Goal: Transaction & Acquisition: Download file/media

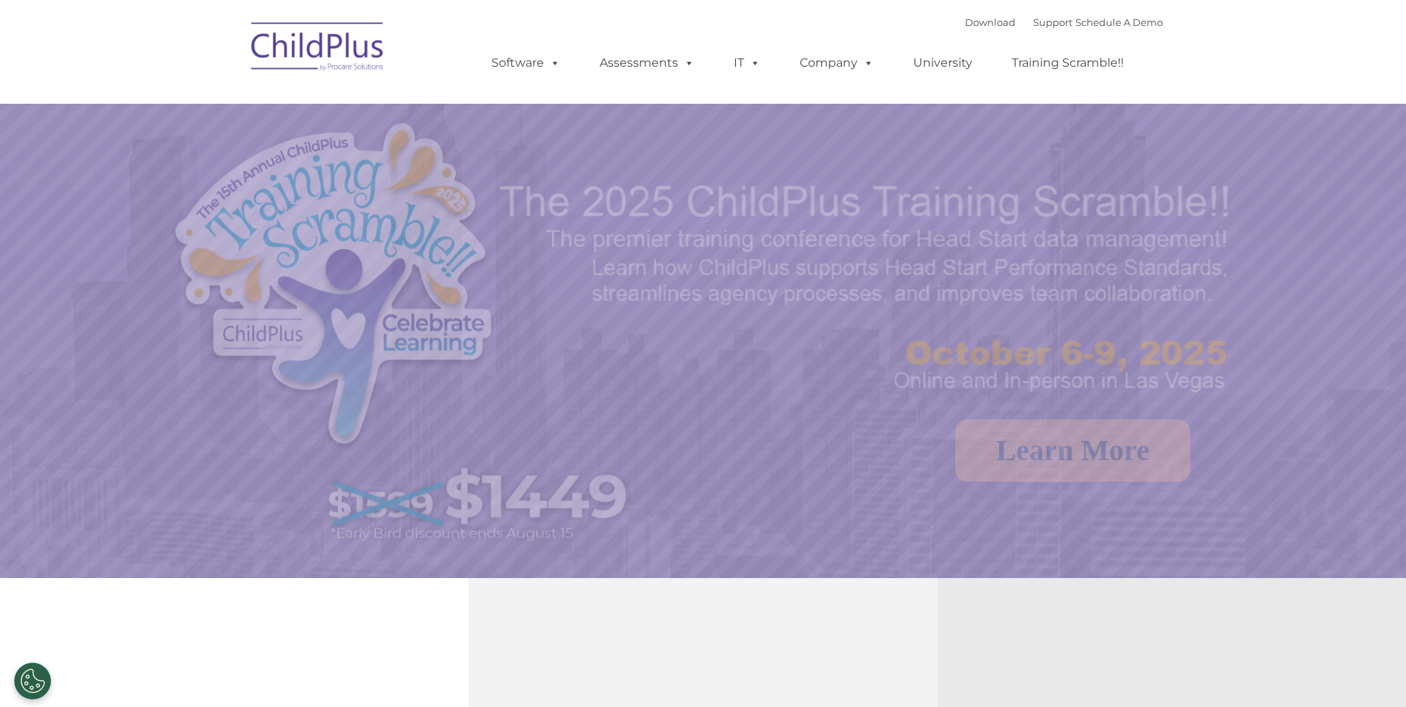
select select "MEDIUM"
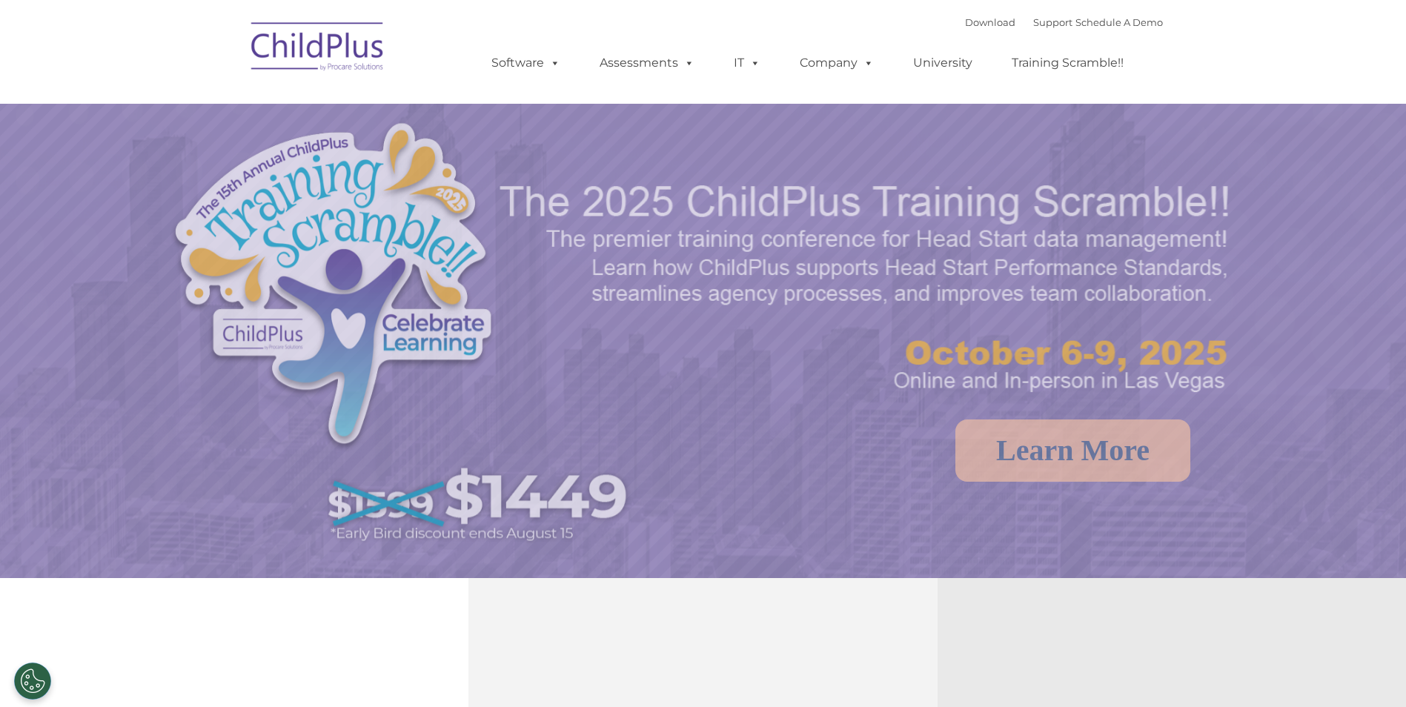
select select "MEDIUM"
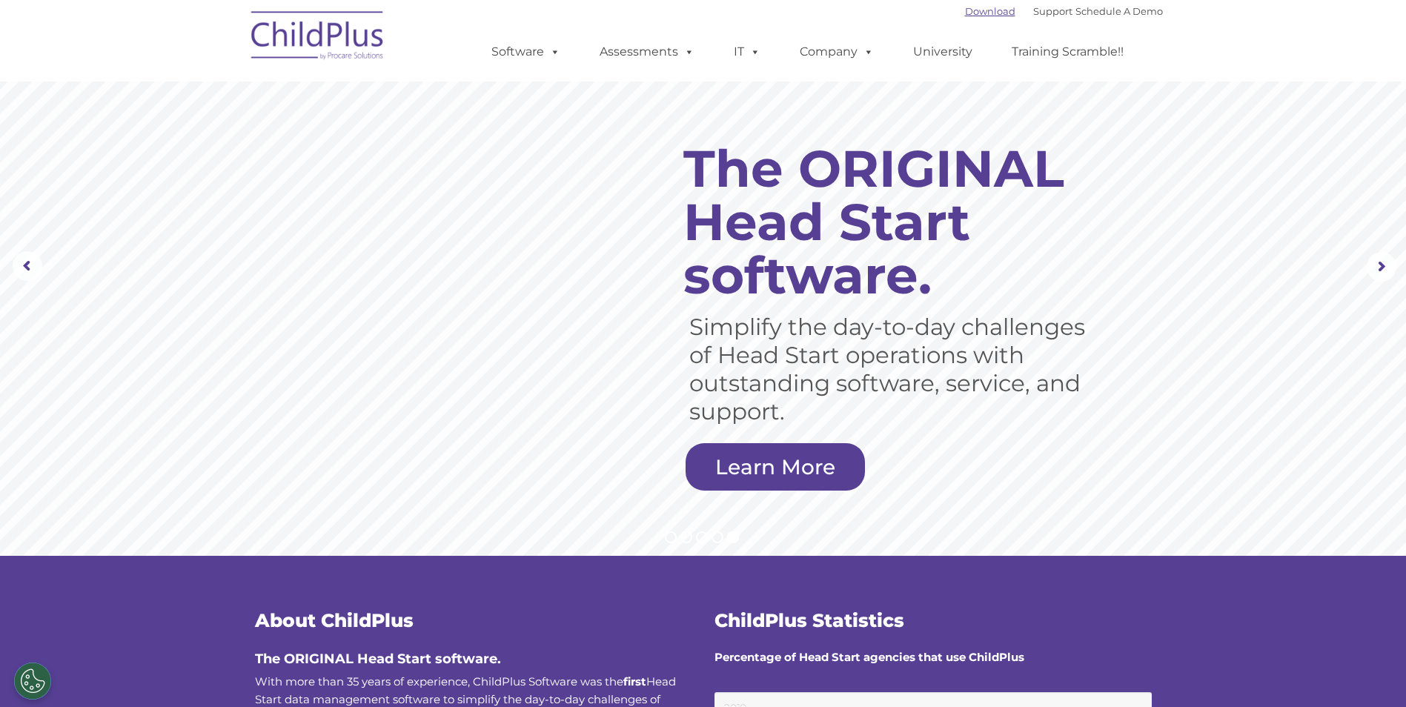
drag, startPoint x: 992, startPoint y: 13, endPoint x: 984, endPoint y: 16, distance: 7.7
click at [985, 16] on font "Download Support | Schedule A Demo" at bounding box center [1064, 11] width 198 height 12
drag, startPoint x: 984, startPoint y: 16, endPoint x: 959, endPoint y: 15, distance: 25.2
click at [965, 15] on link "Download" at bounding box center [990, 11] width 50 height 12
